Goal: Register for event/course

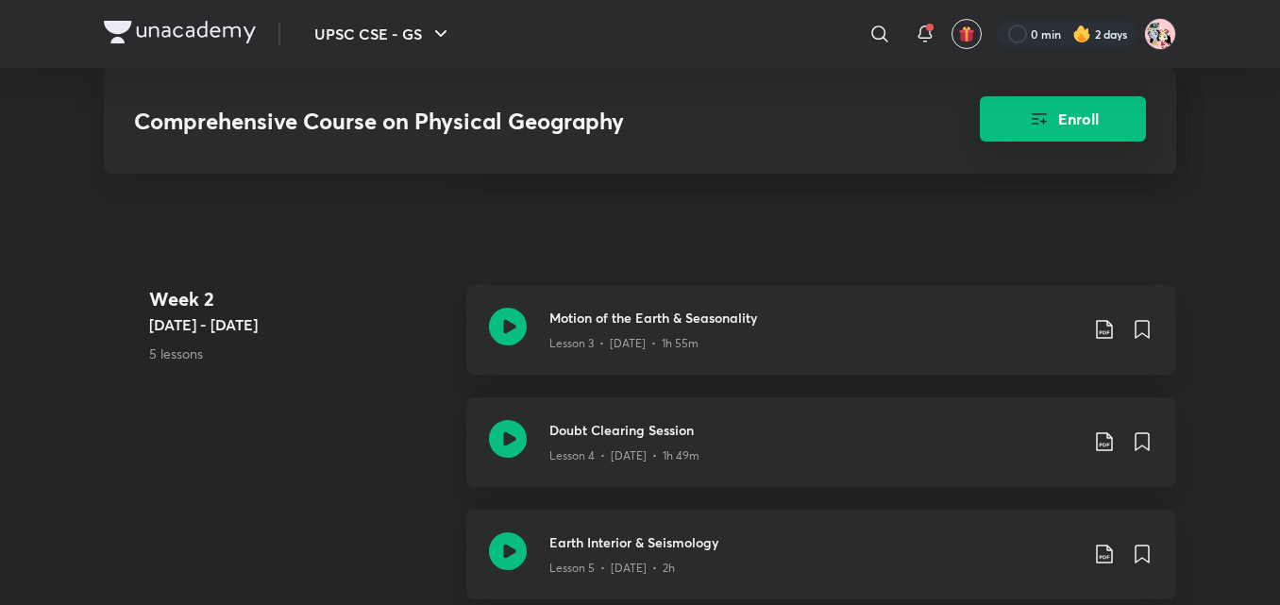
click at [1045, 114] on icon "Enroll" at bounding box center [1039, 118] width 15 height 11
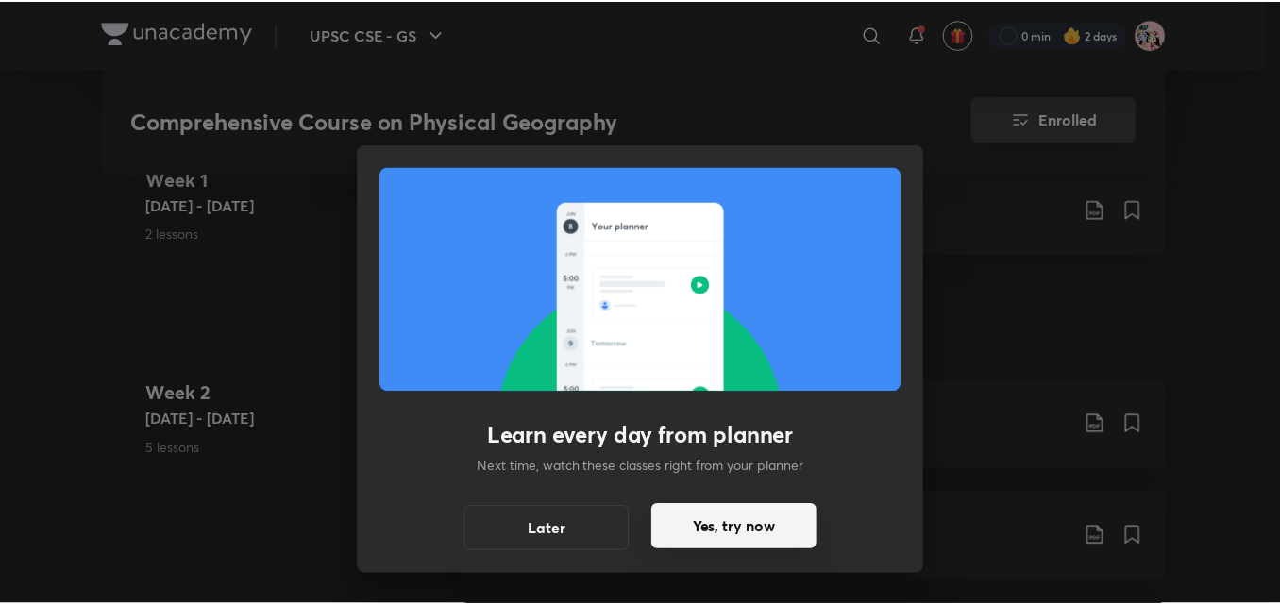
scroll to position [1341, 0]
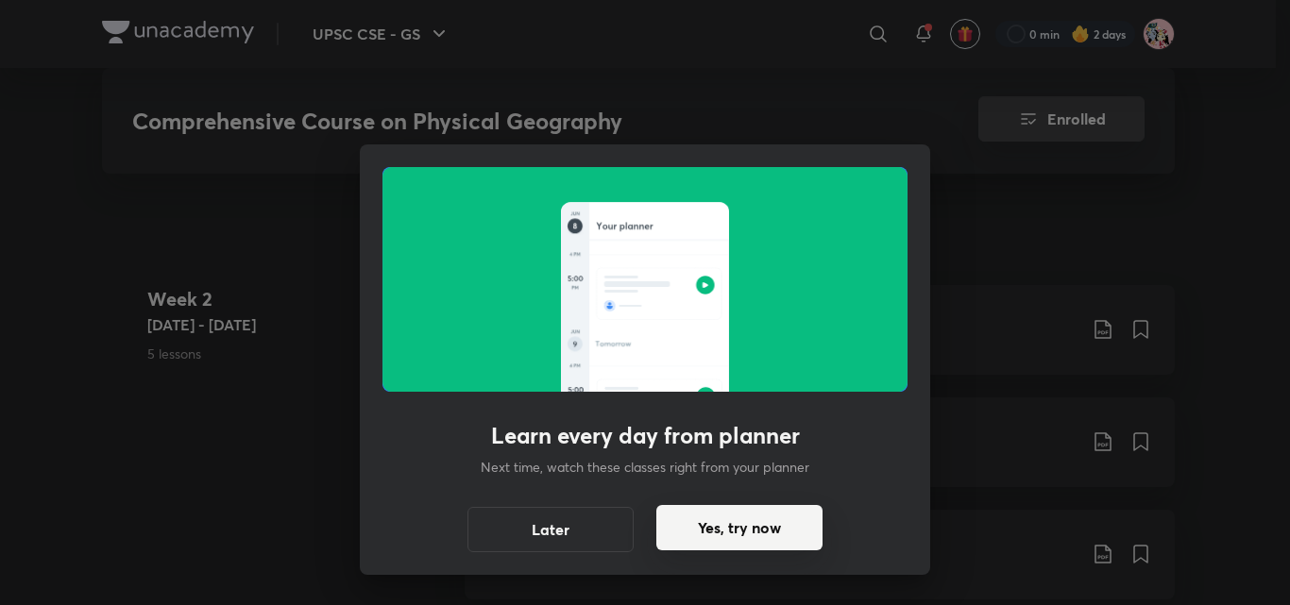
click at [696, 515] on button "Yes, try now" at bounding box center [739, 527] width 166 height 45
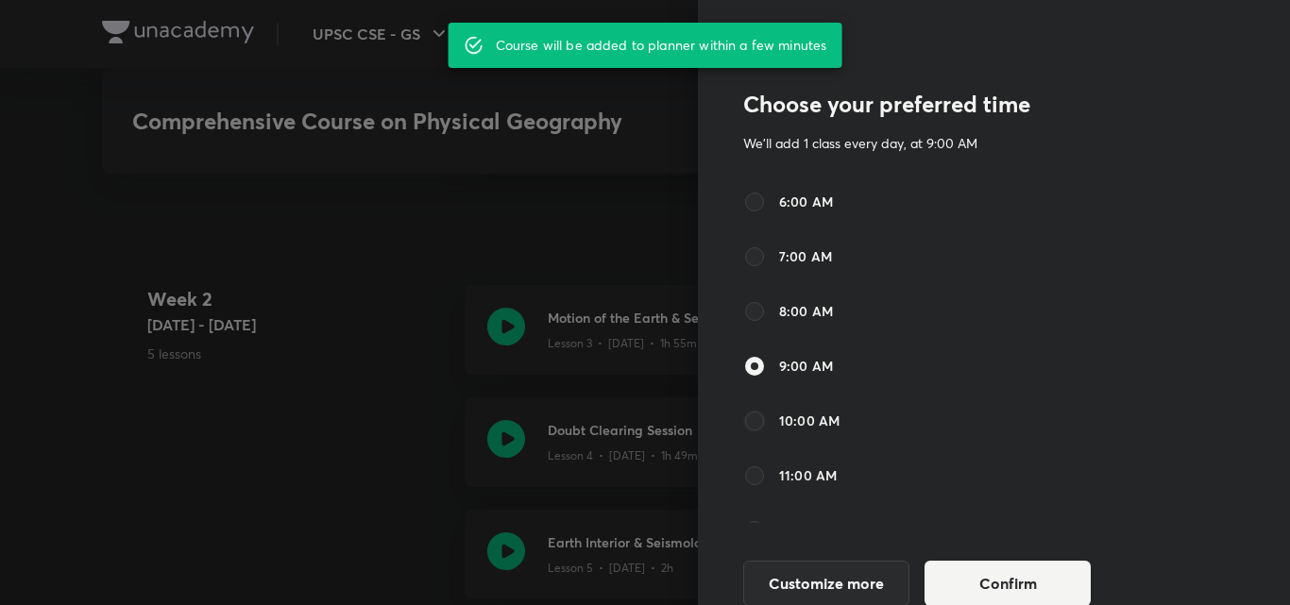
click at [746, 416] on input "10:00 AM" at bounding box center [754, 421] width 23 height 23
radio input "true"
radio input "false"
click at [924, 567] on button "Confirm" at bounding box center [1007, 581] width 166 height 45
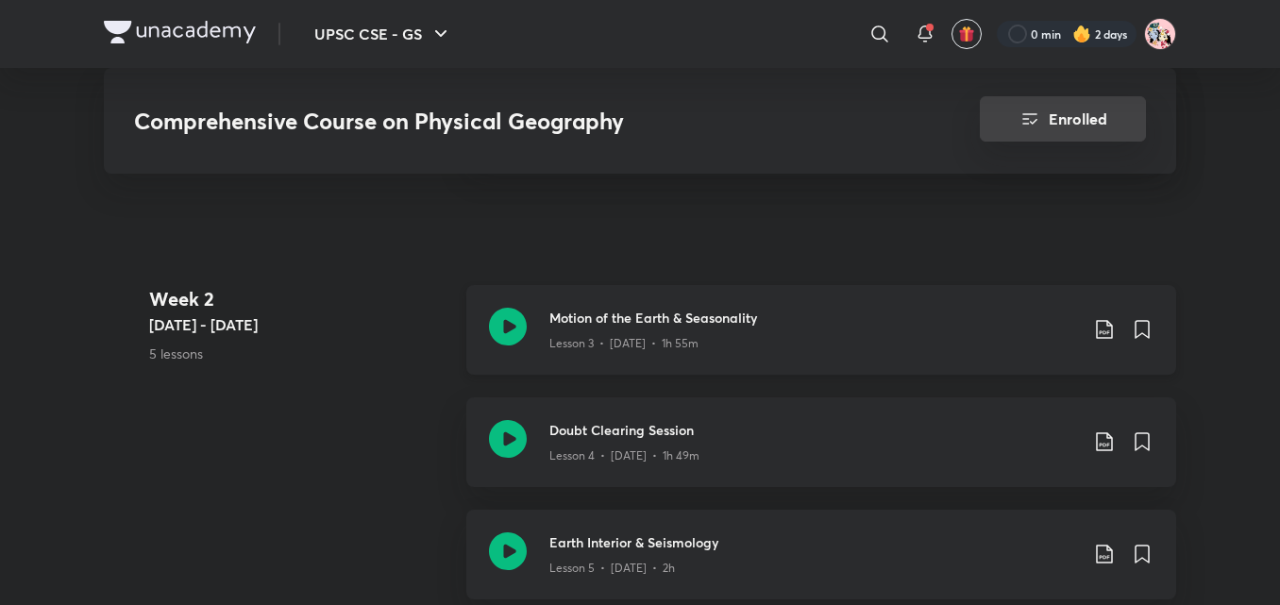
scroll to position [1312, 0]
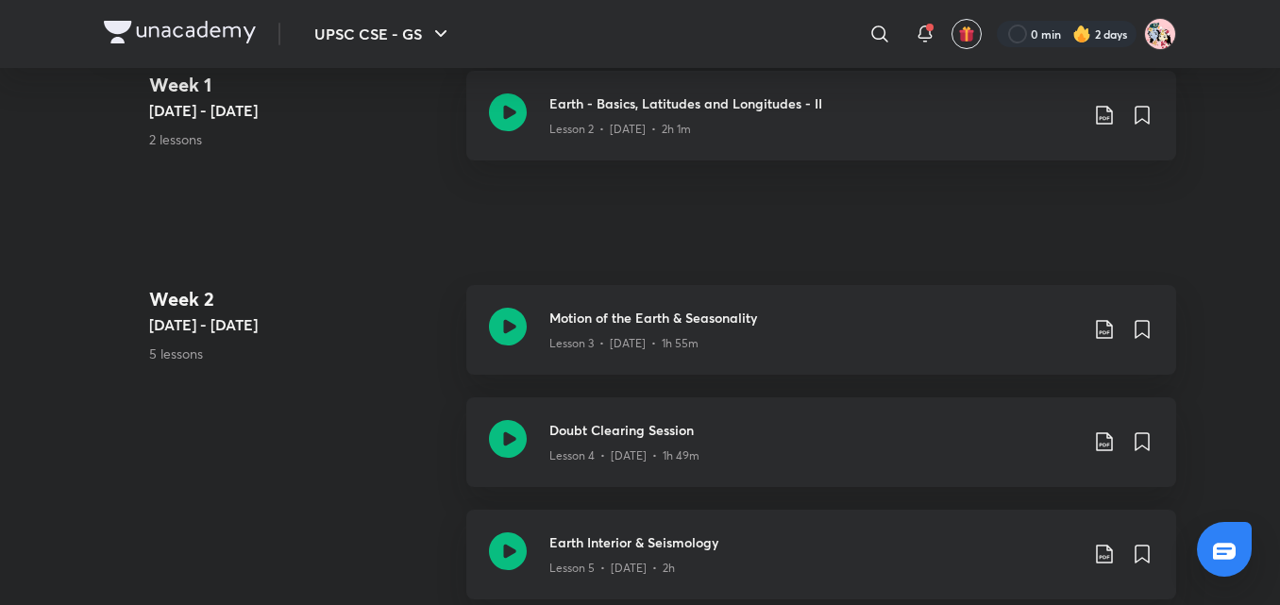
scroll to position [157, 0]
